Goal: Task Accomplishment & Management: Use online tool/utility

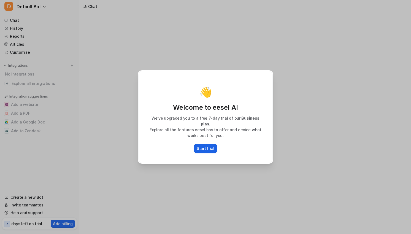
click at [209, 144] on button "Start trial" at bounding box center [205, 148] width 23 height 9
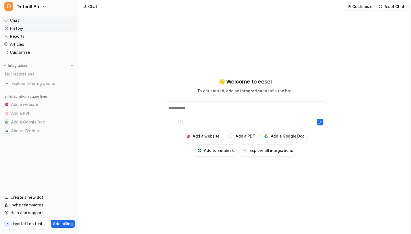
click at [29, 31] on link "History" at bounding box center [39, 29] width 75 height 8
